Goal: Information Seeking & Learning: Learn about a topic

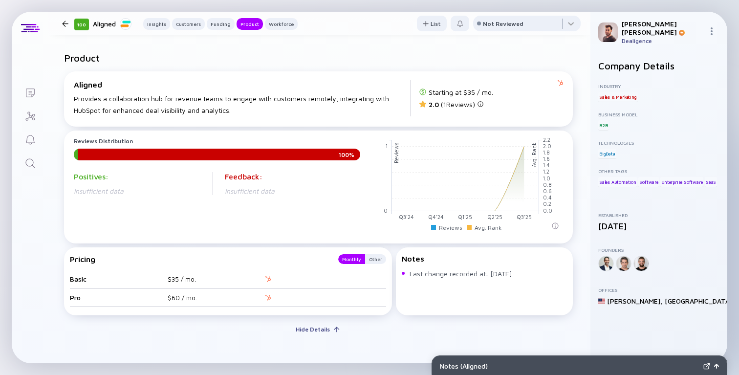
scroll to position [905, 0]
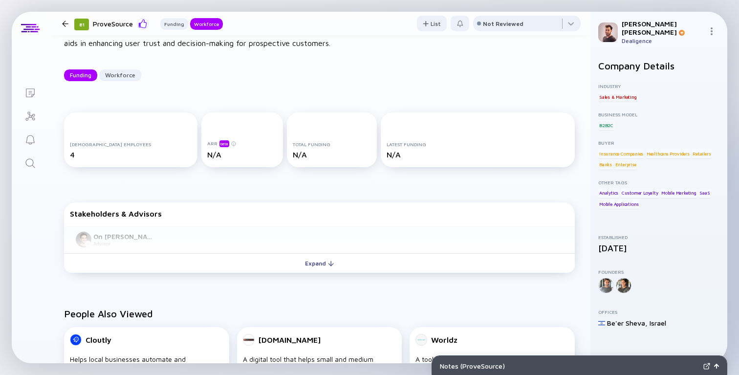
scroll to position [101, 0]
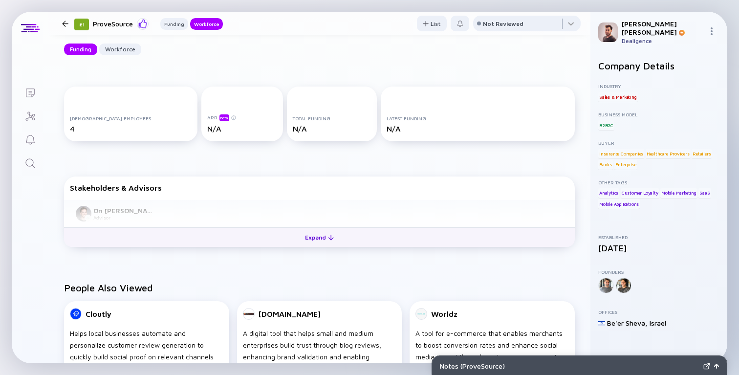
click at [334, 233] on div "Expand" at bounding box center [319, 237] width 41 height 15
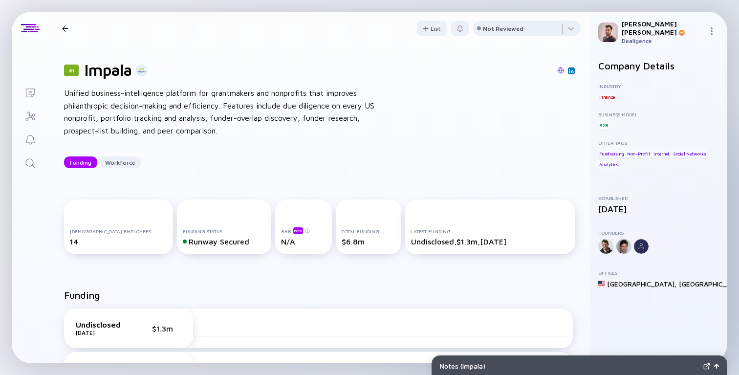
click at [357, 97] on div "Unified business-intelligence platform for grantmakers and nonprofits that impr…" at bounding box center [220, 112] width 313 height 50
click at [469, 101] on div "81 Impala Unified business-intelligence platform for grantmakers and nonprofits…" at bounding box center [319, 114] width 542 height 139
click at [476, 114] on div "81 Impala Unified business-intelligence platform for grantmakers and nonprofits…" at bounding box center [319, 114] width 542 height 139
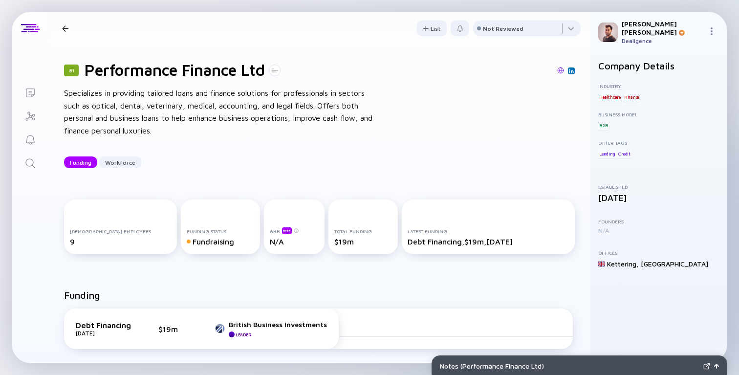
click at [157, 72] on h1 "Performance Finance Ltd" at bounding box center [175, 70] width 180 height 19
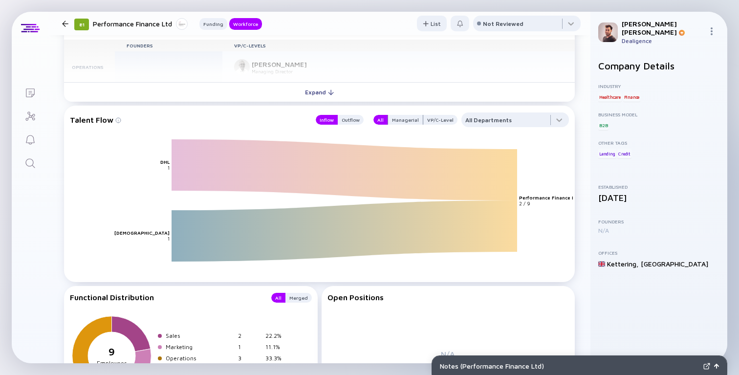
scroll to position [662, 0]
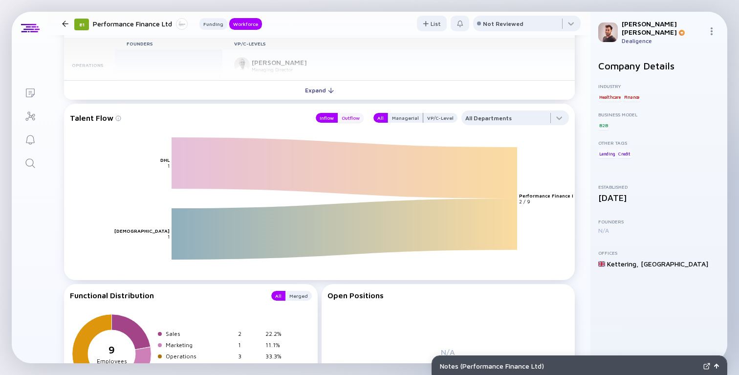
click at [361, 121] on div "Outflow" at bounding box center [351, 118] width 26 height 10
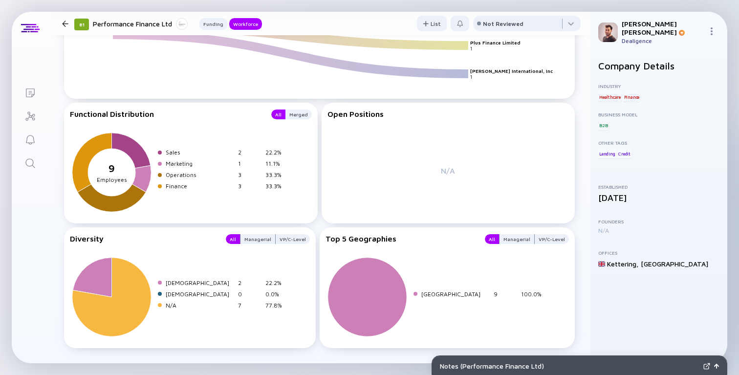
scroll to position [845, 0]
